Goal: Task Accomplishment & Management: Use online tool/utility

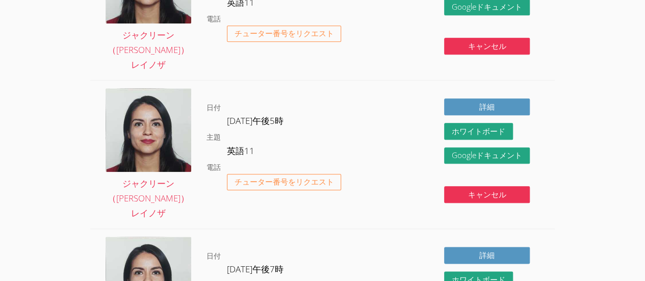
scroll to position [1390, 0]
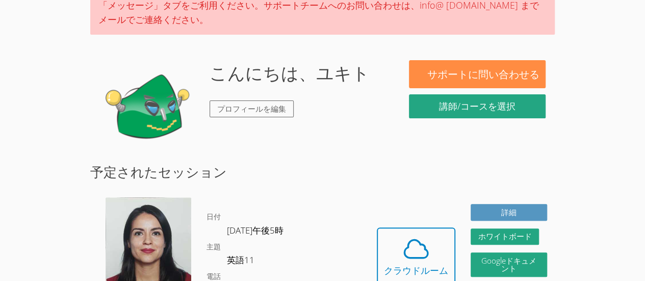
scroll to position [85, 0]
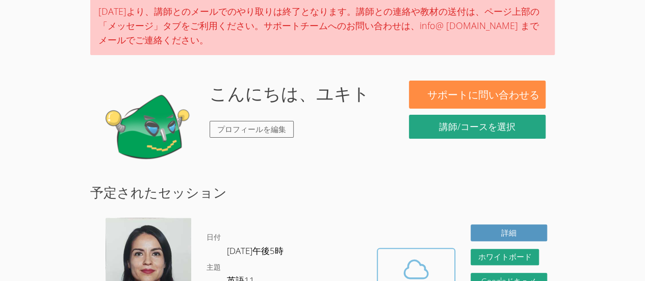
click at [406, 255] on icon at bounding box center [416, 269] width 29 height 29
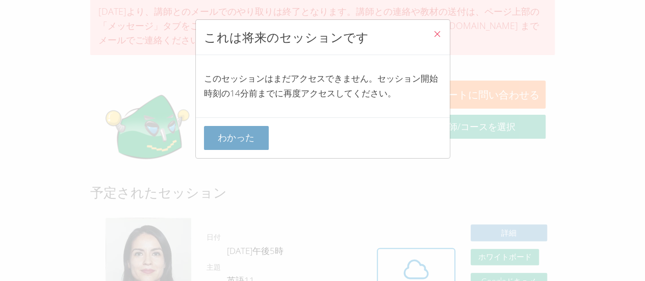
click at [248, 130] on button "わかった" at bounding box center [236, 138] width 65 height 24
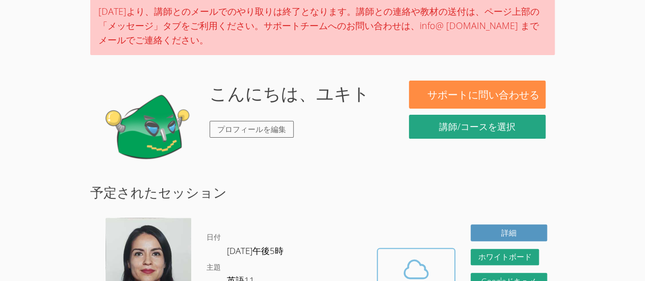
click at [439, 255] on span at bounding box center [416, 269] width 64 height 29
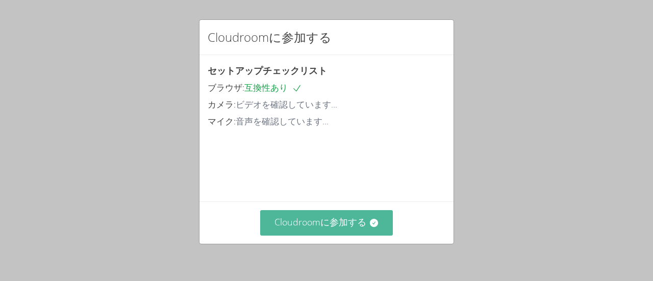
click at [331, 216] on font "Cloudroomに参加する" at bounding box center [320, 222] width 92 height 12
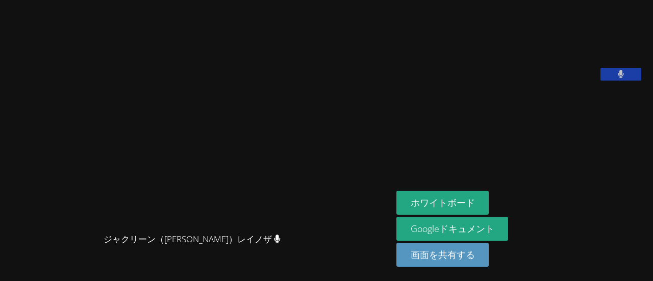
click at [316, 269] on div "ジャクリーン（[PERSON_NAME]）レイノザ" at bounding box center [196, 248] width 384 height 41
click at [475, 206] on font "ホワイトボード" at bounding box center [443, 202] width 64 height 12
click at [432, 195] on button "ホワイトボード" at bounding box center [442, 203] width 93 height 24
